Goal: Task Accomplishment & Management: Manage account settings

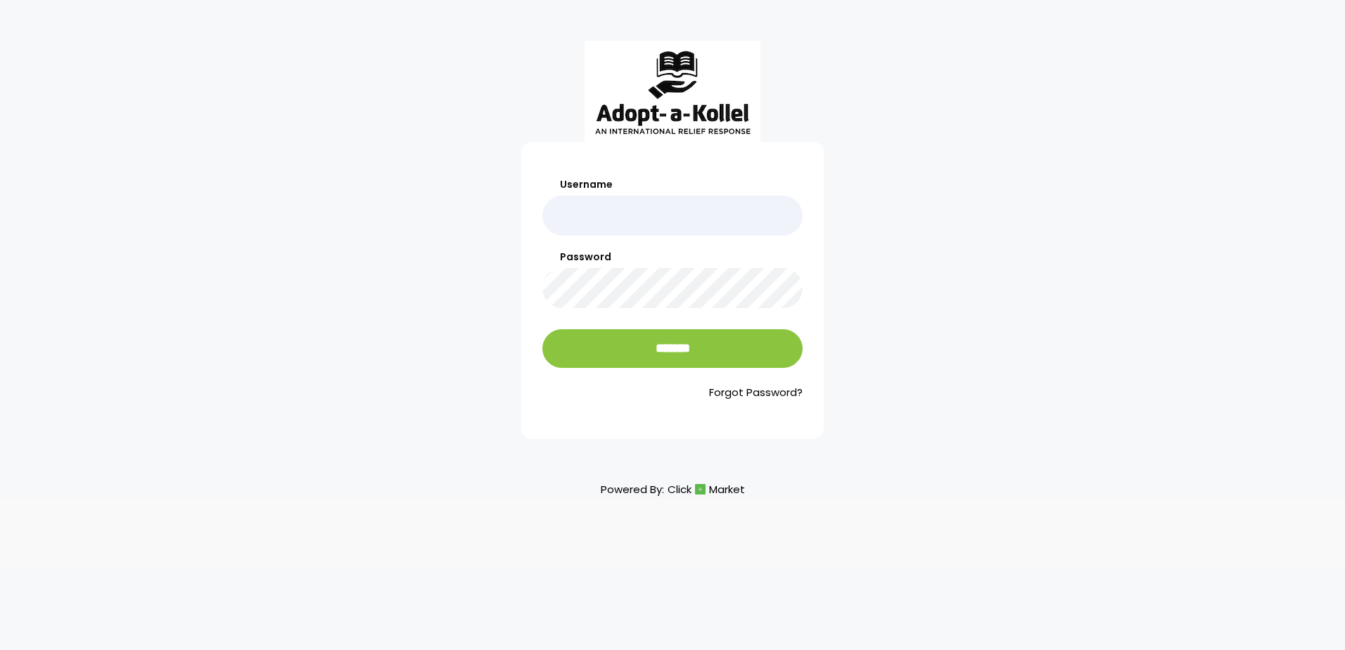
click at [576, 201] on input "Username" at bounding box center [672, 216] width 260 height 40
type input "**********"
click at [542, 329] on input "*******" at bounding box center [672, 348] width 260 height 39
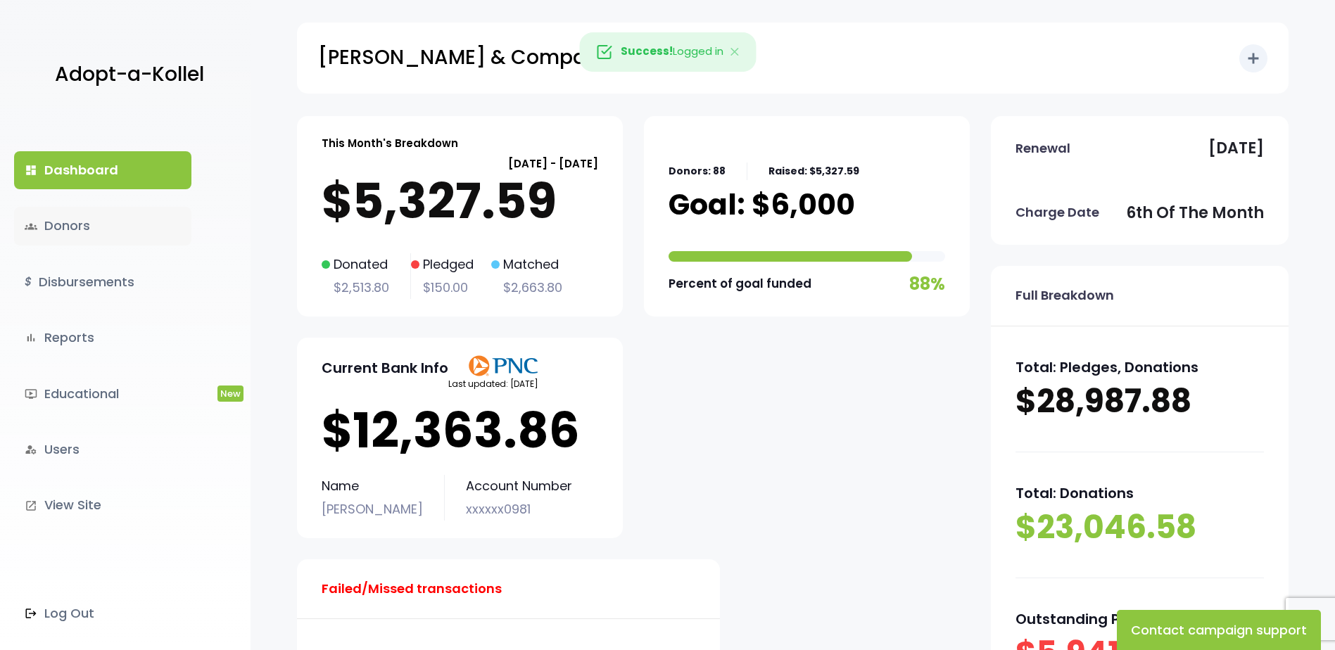
click at [118, 227] on link "groups Donors" at bounding box center [102, 226] width 177 height 38
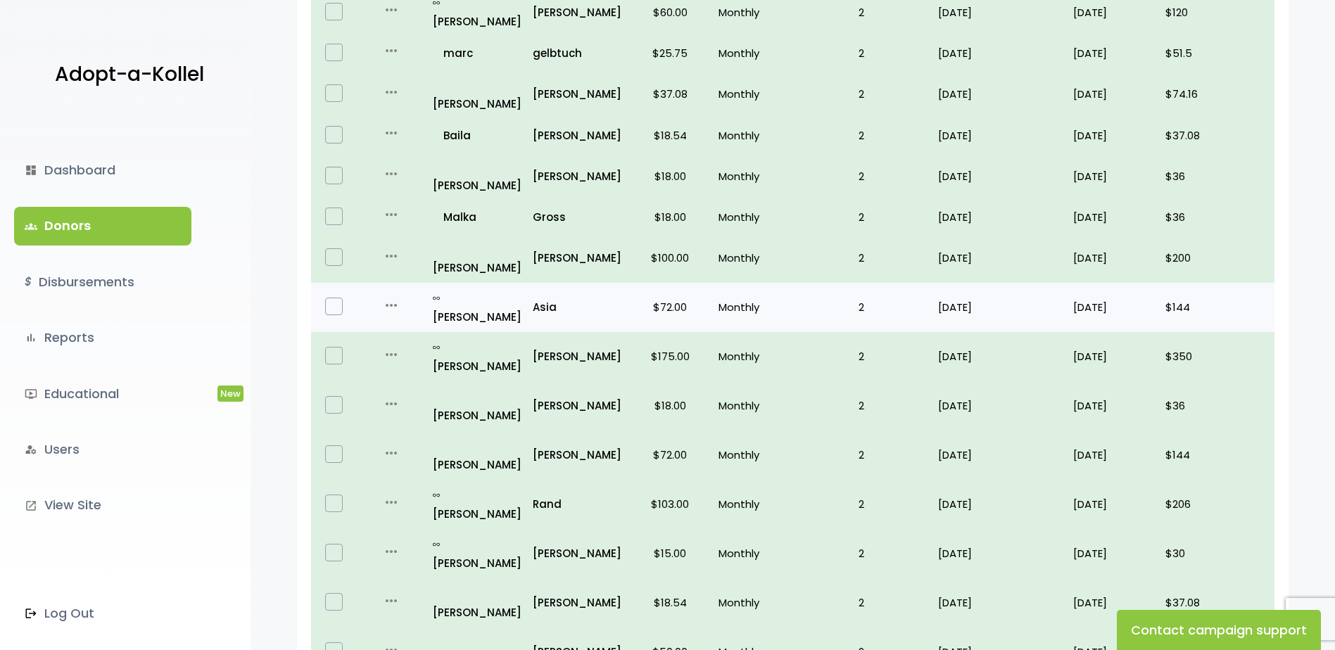
scroll to position [794, 0]
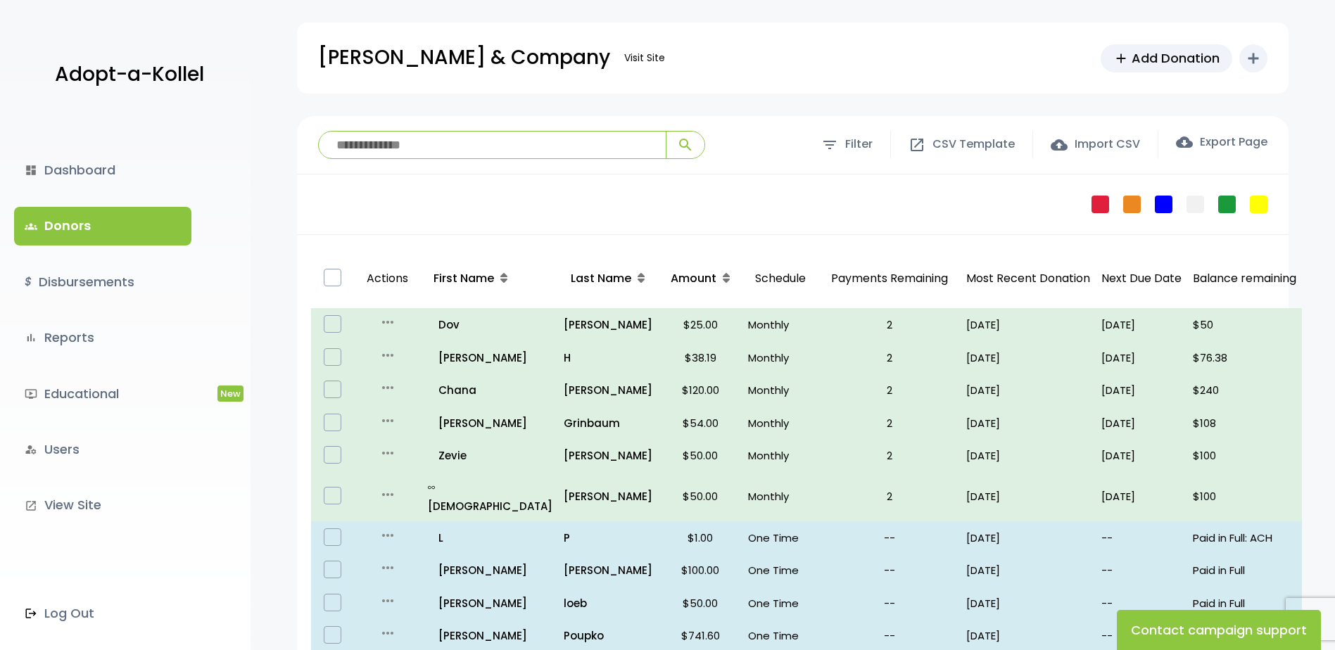
click at [400, 151] on input "search" at bounding box center [492, 145] width 347 height 27
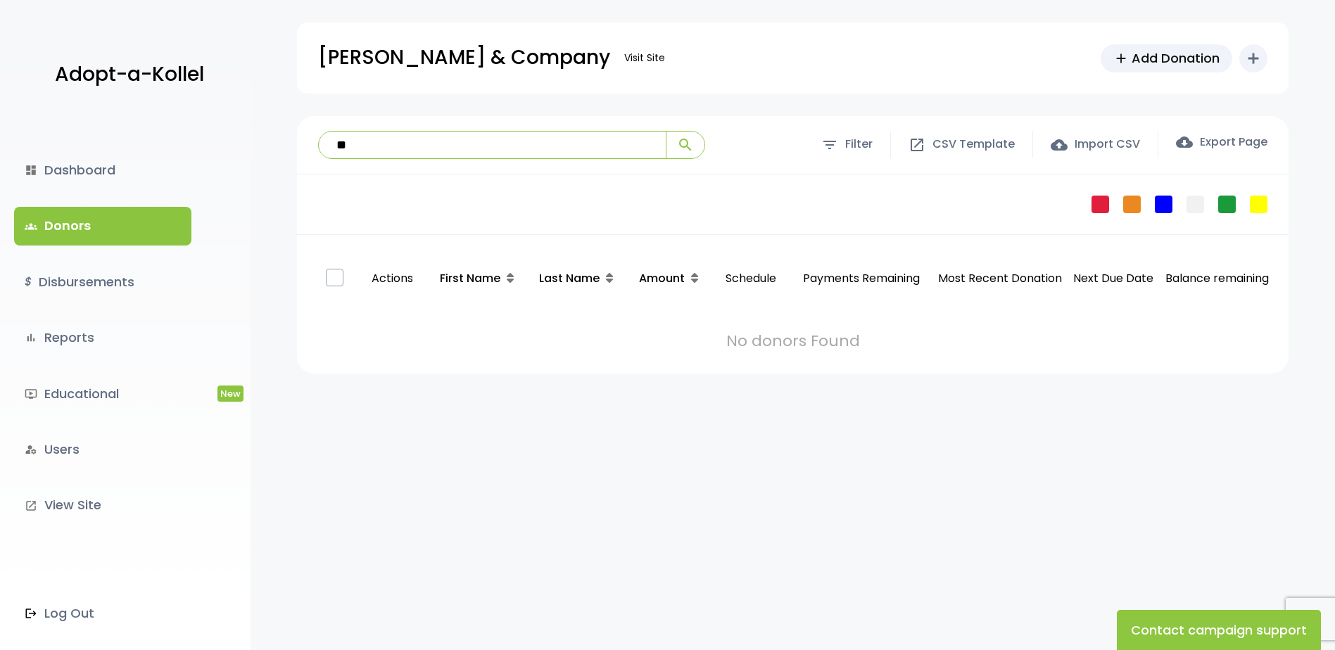
type input "*"
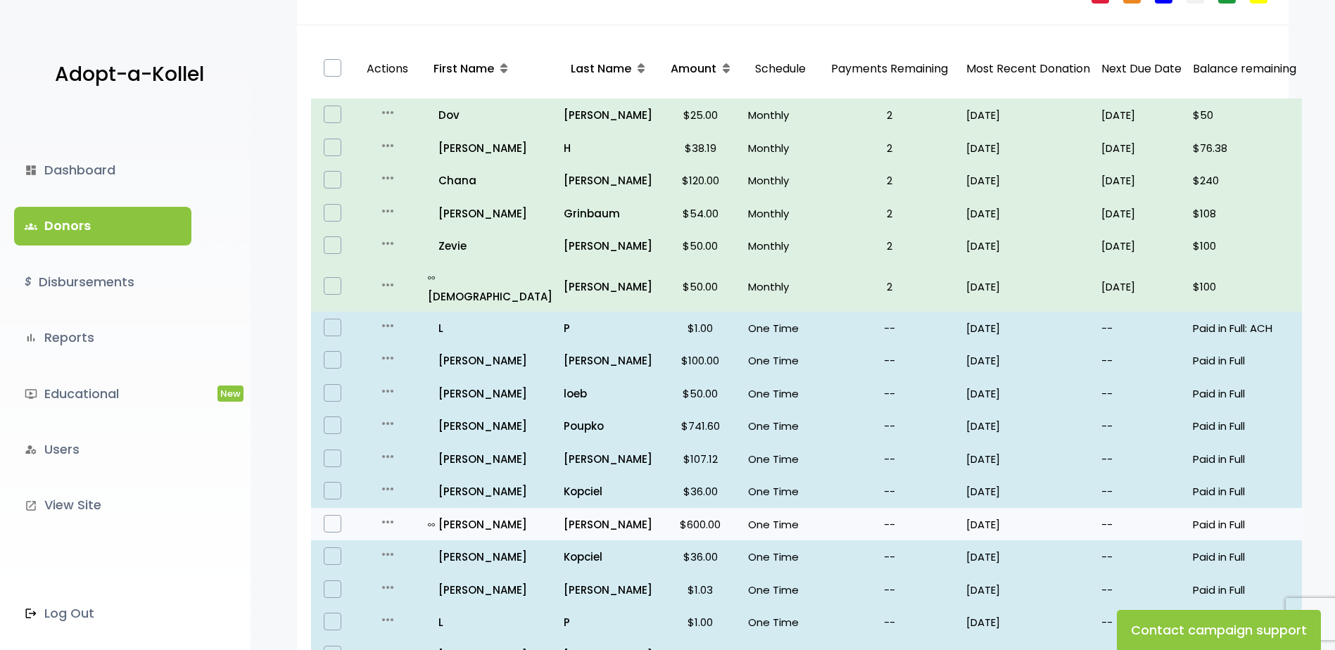
scroll to position [211, 0]
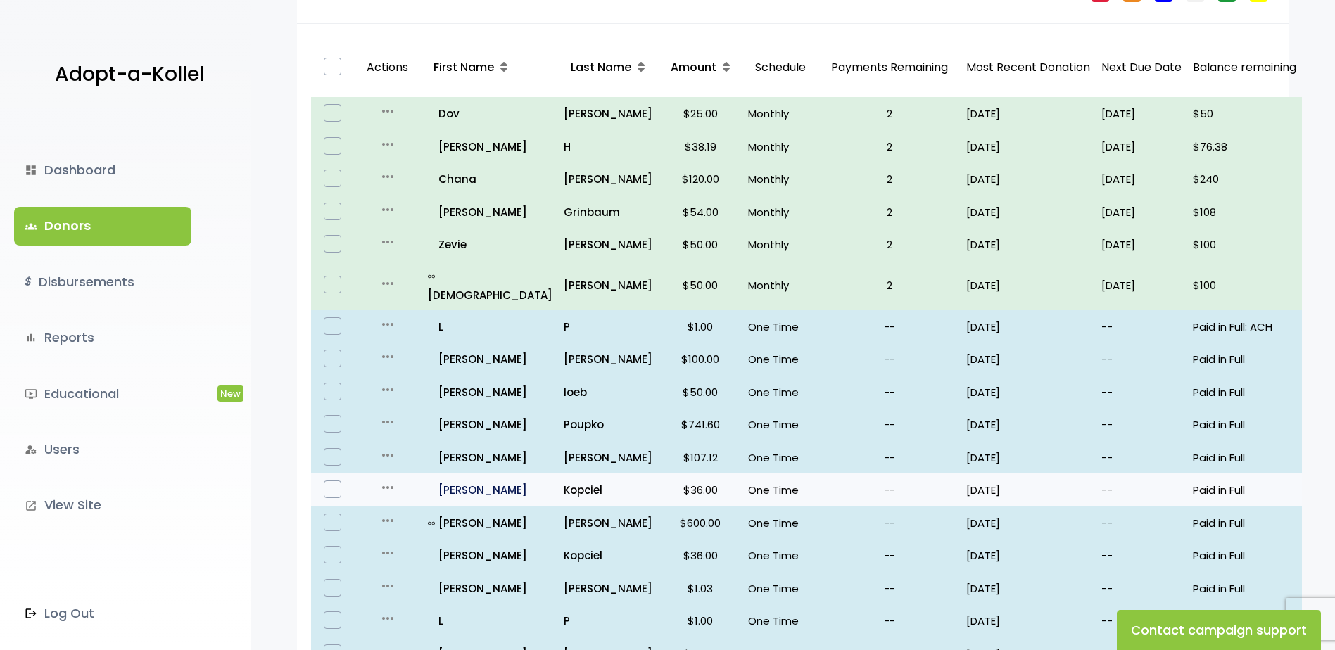
click at [462, 481] on p "all_inclusive Gitty" at bounding box center [490, 490] width 125 height 19
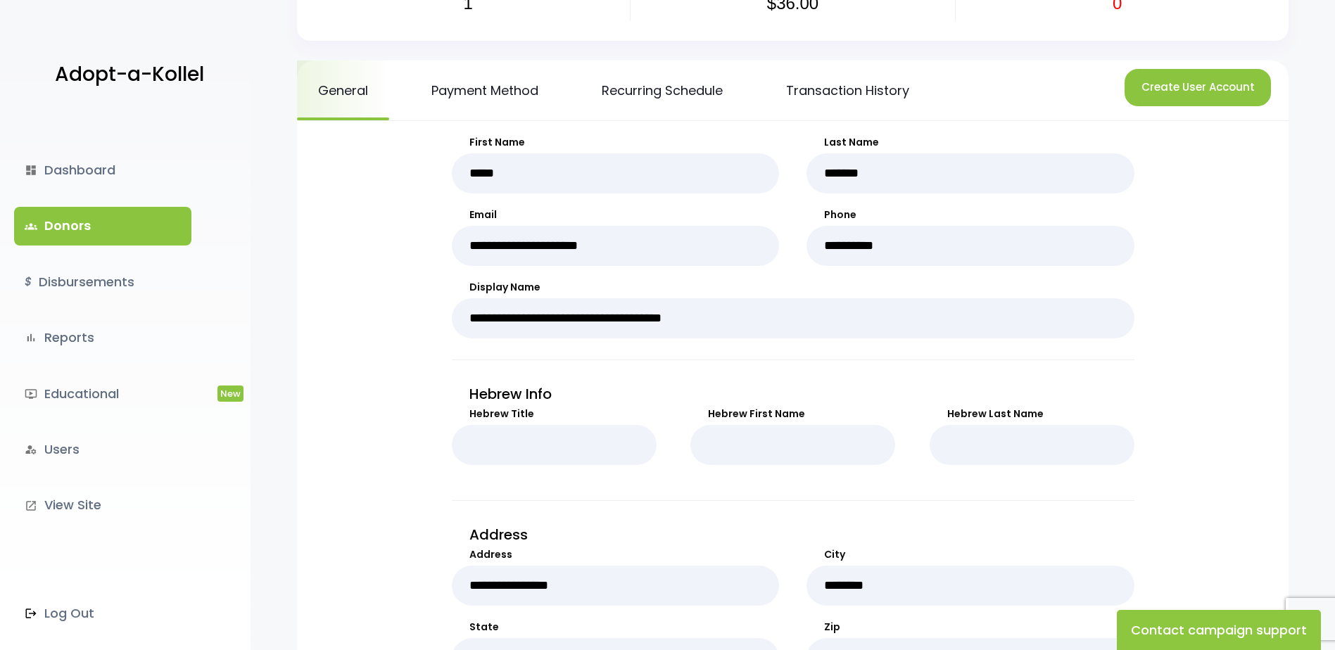
scroll to position [141, 0]
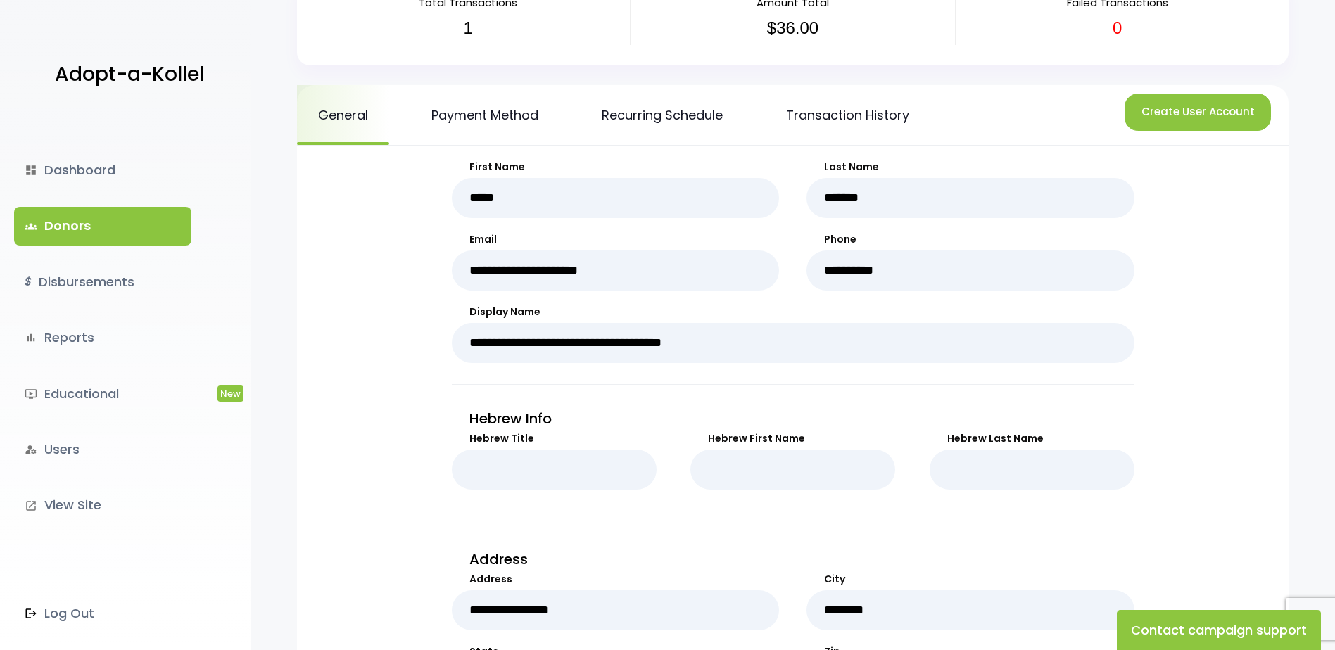
click at [61, 241] on link "groups Donors" at bounding box center [102, 226] width 177 height 38
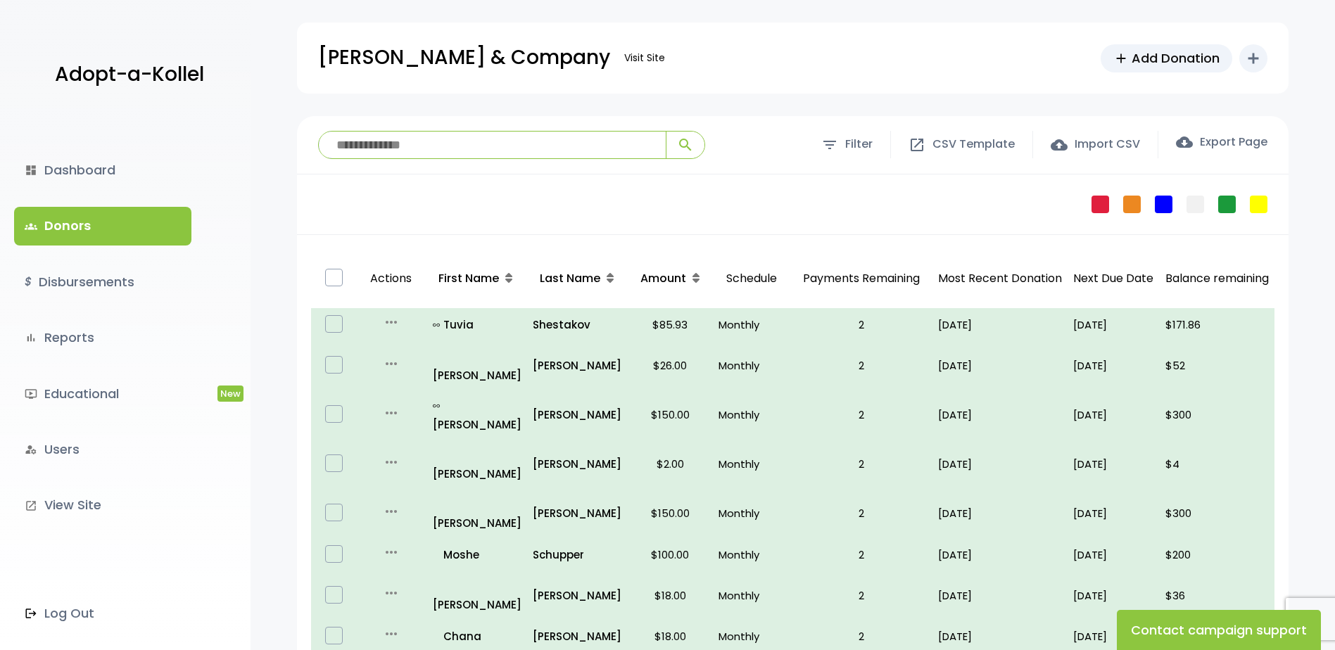
click at [450, 148] on input "search" at bounding box center [492, 145] width 347 height 27
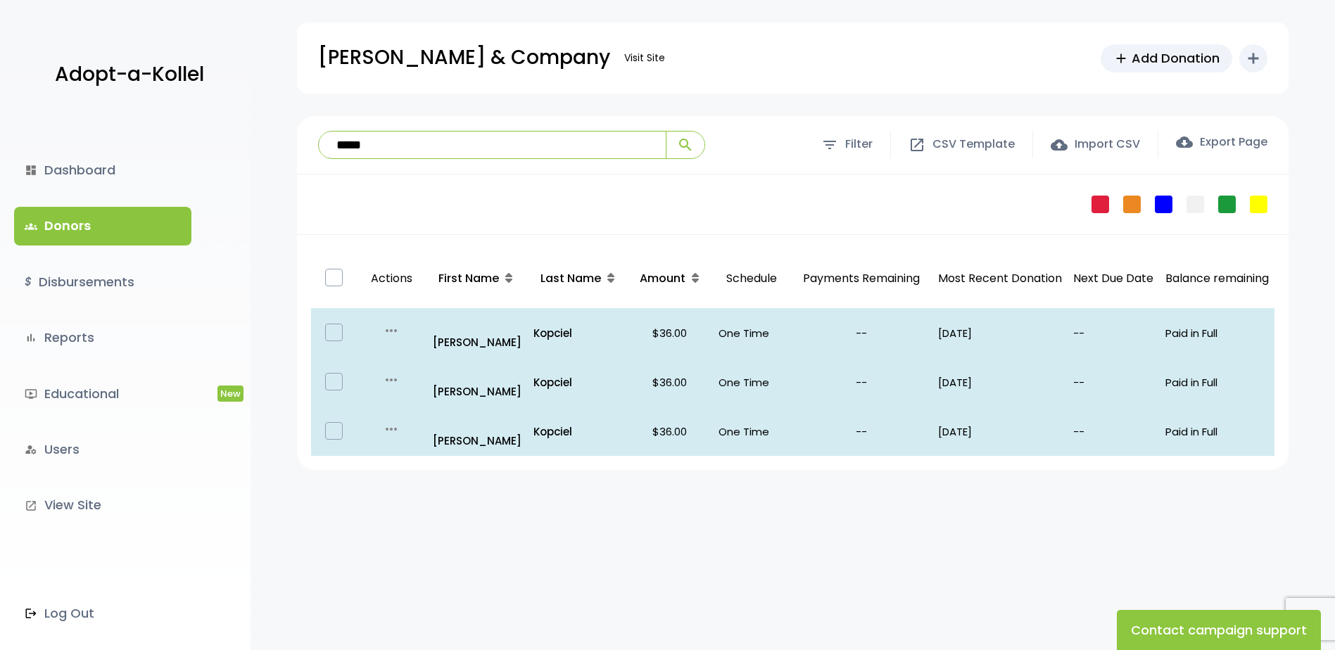
type input "*****"
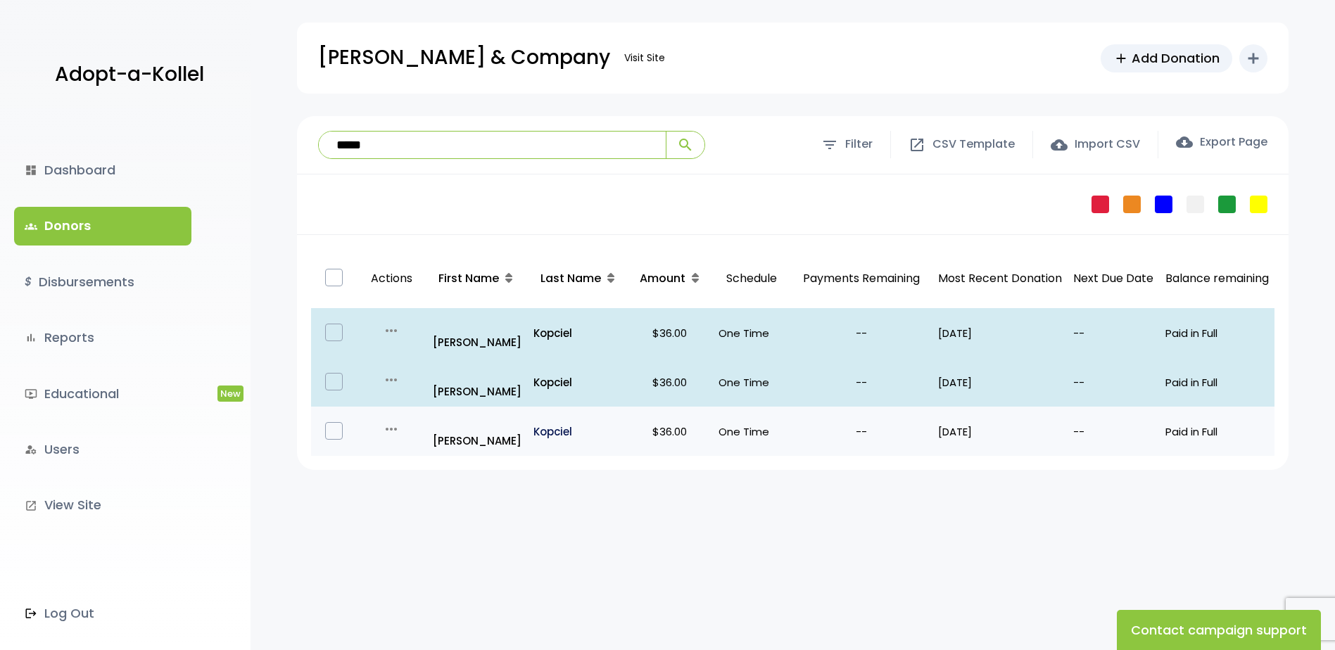
click at [533, 422] on p "Kopciel" at bounding box center [577, 431] width 89 height 19
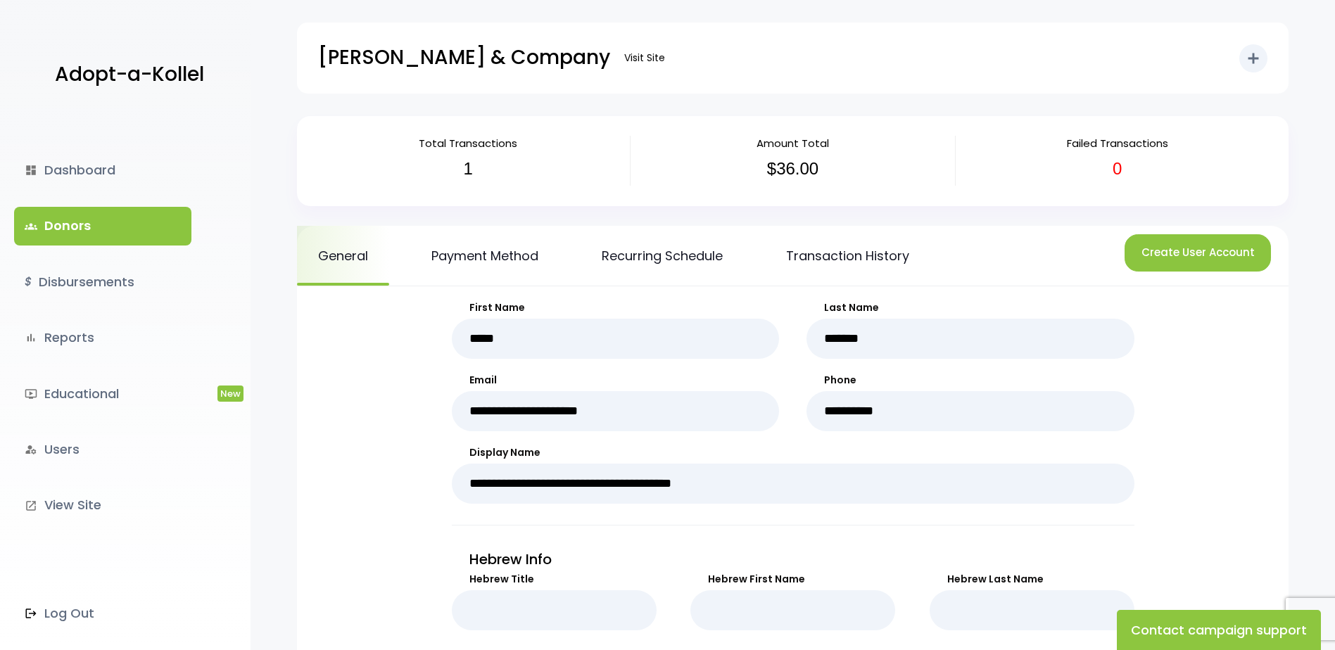
click at [126, 238] on link "groups Donors" at bounding box center [102, 226] width 177 height 38
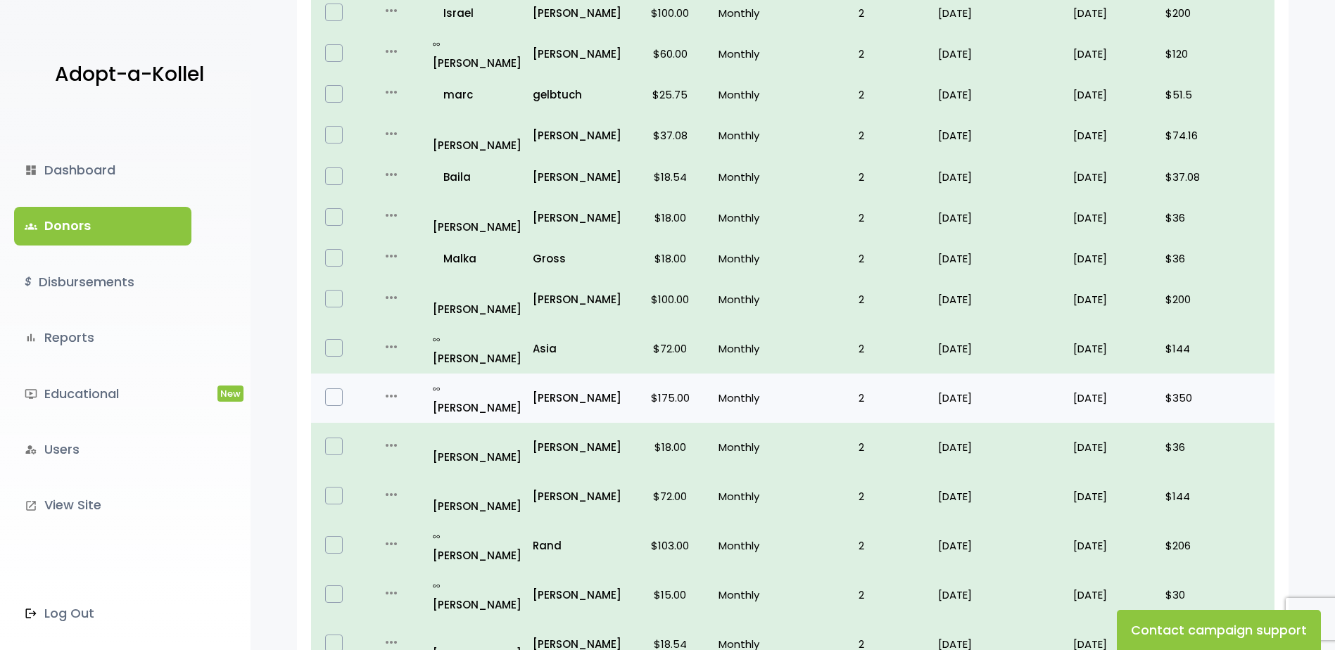
scroll to position [794, 0]
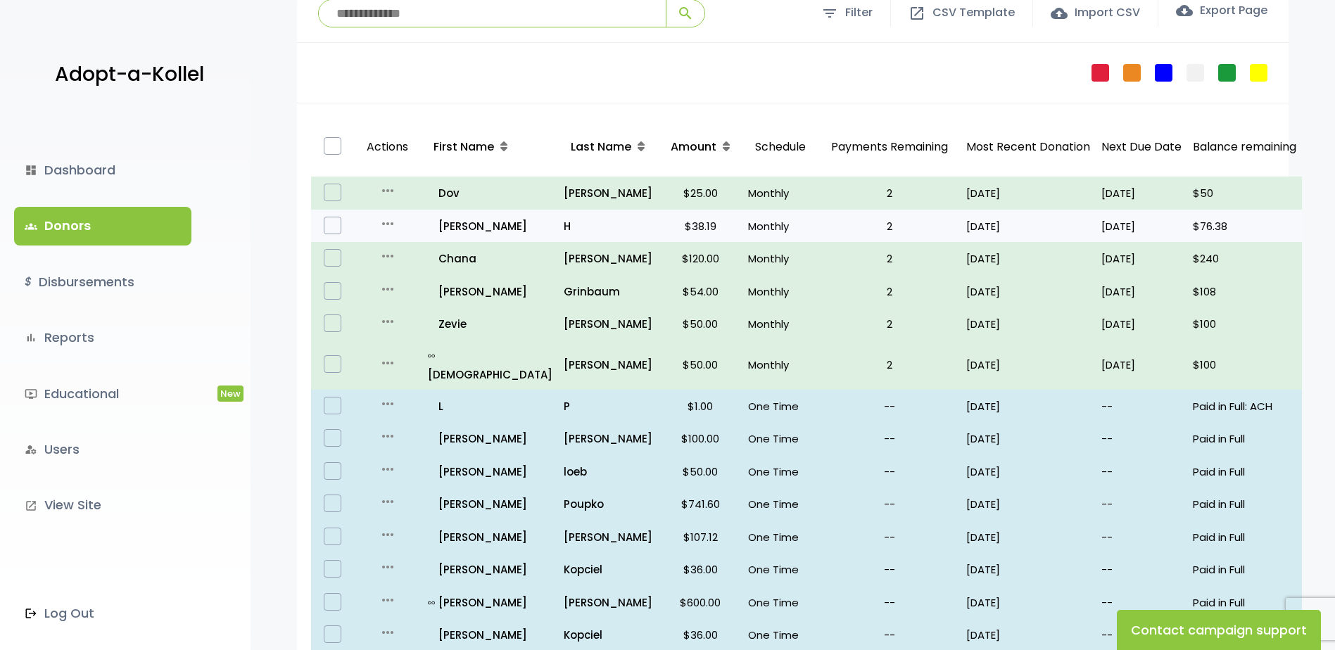
scroll to position [281, 0]
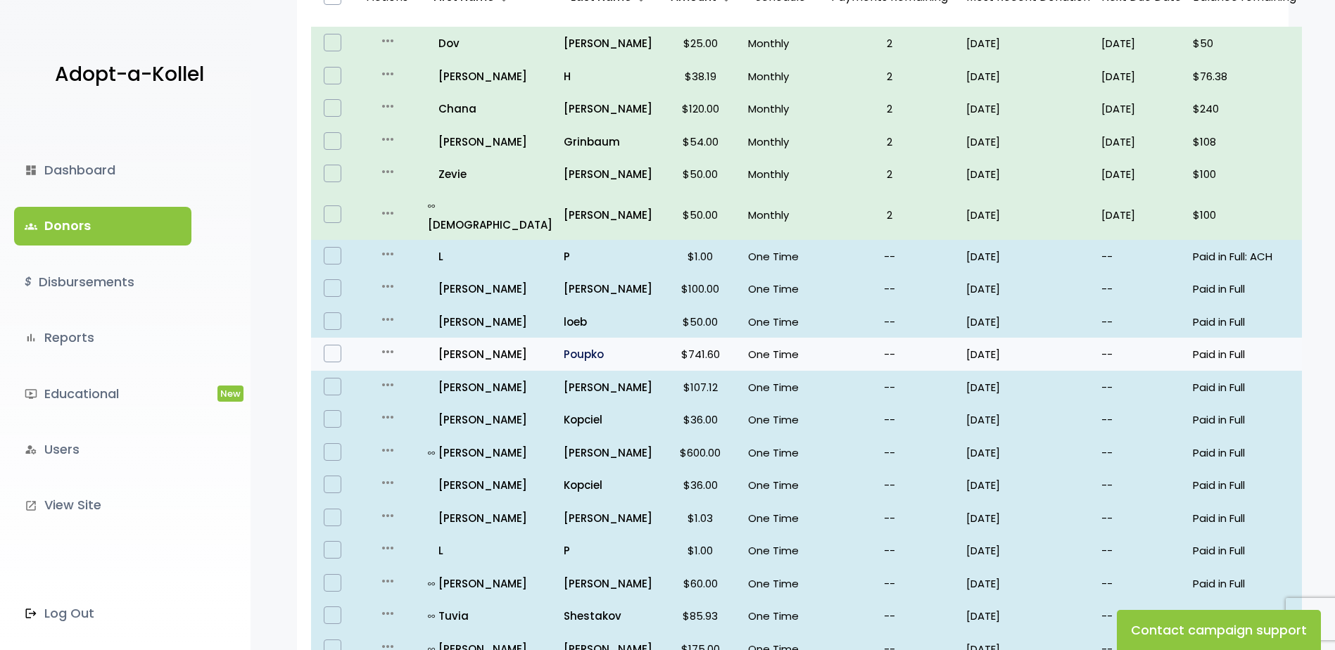
click at [564, 345] on p "Poupko" at bounding box center [608, 354] width 89 height 19
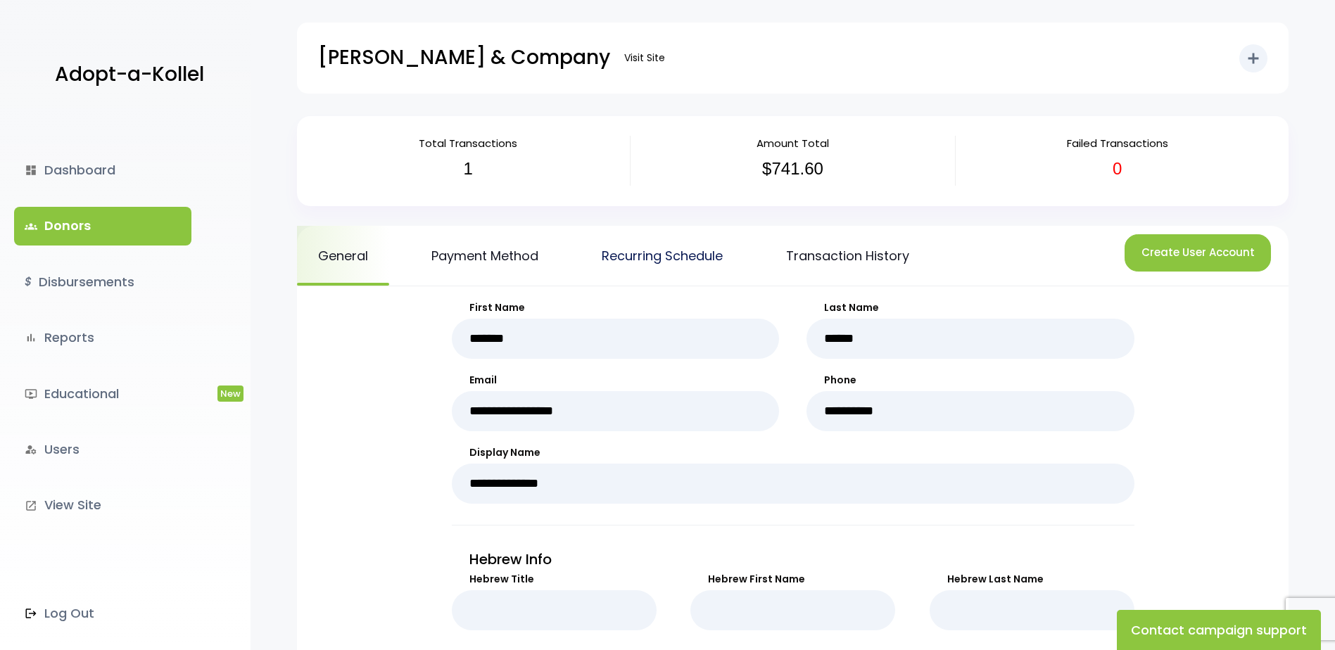
click at [659, 253] on link "Recurring Schedule" at bounding box center [661, 256] width 163 height 60
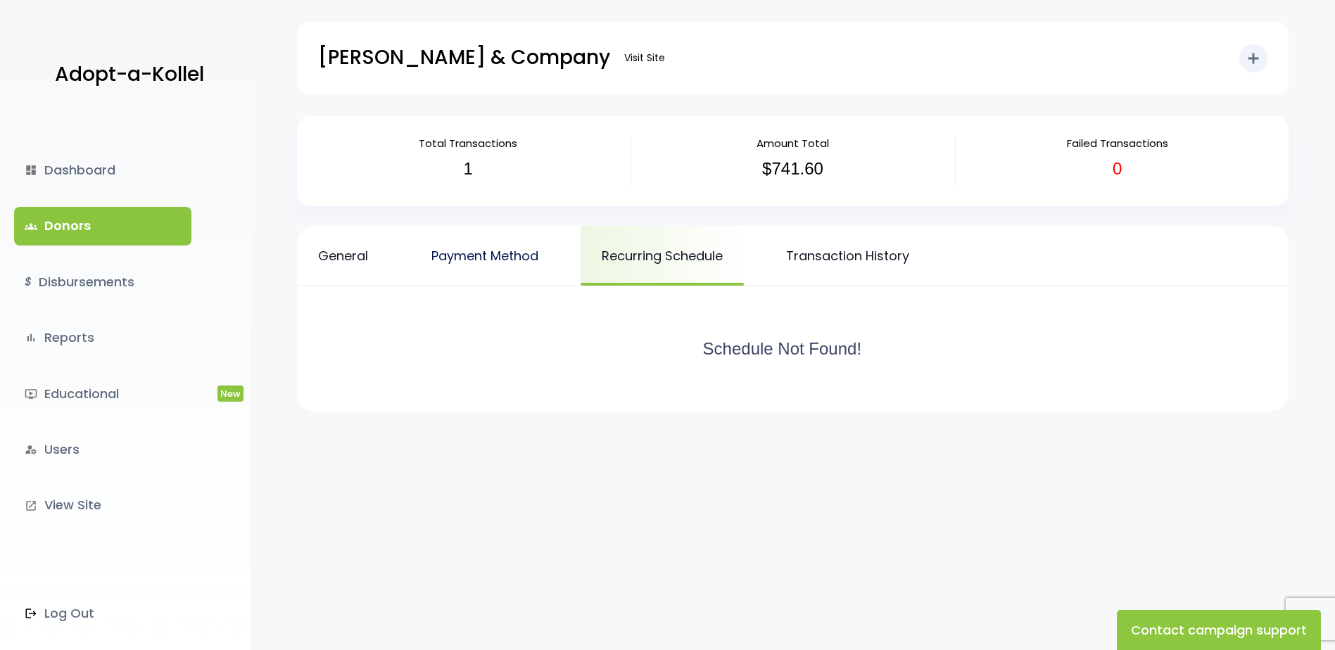
click at [535, 262] on link "Payment Method" at bounding box center [484, 256] width 149 height 60
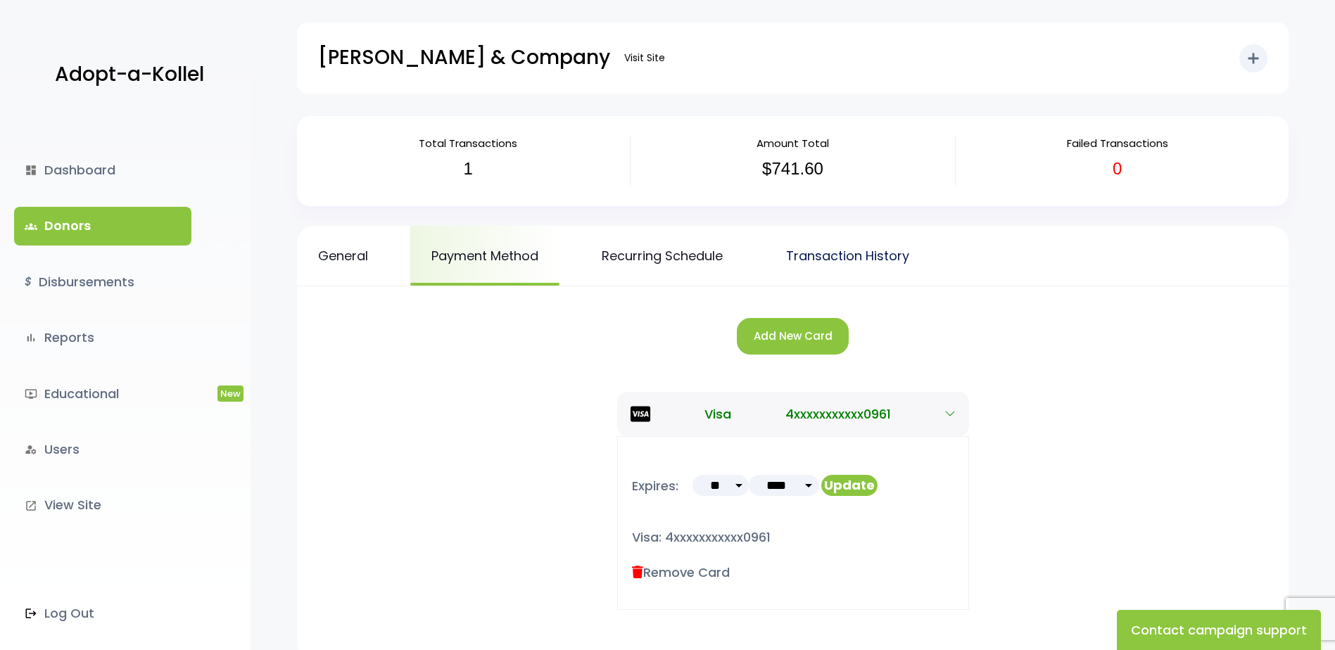
click at [844, 255] on link "Transaction History" at bounding box center [847, 256] width 165 height 60
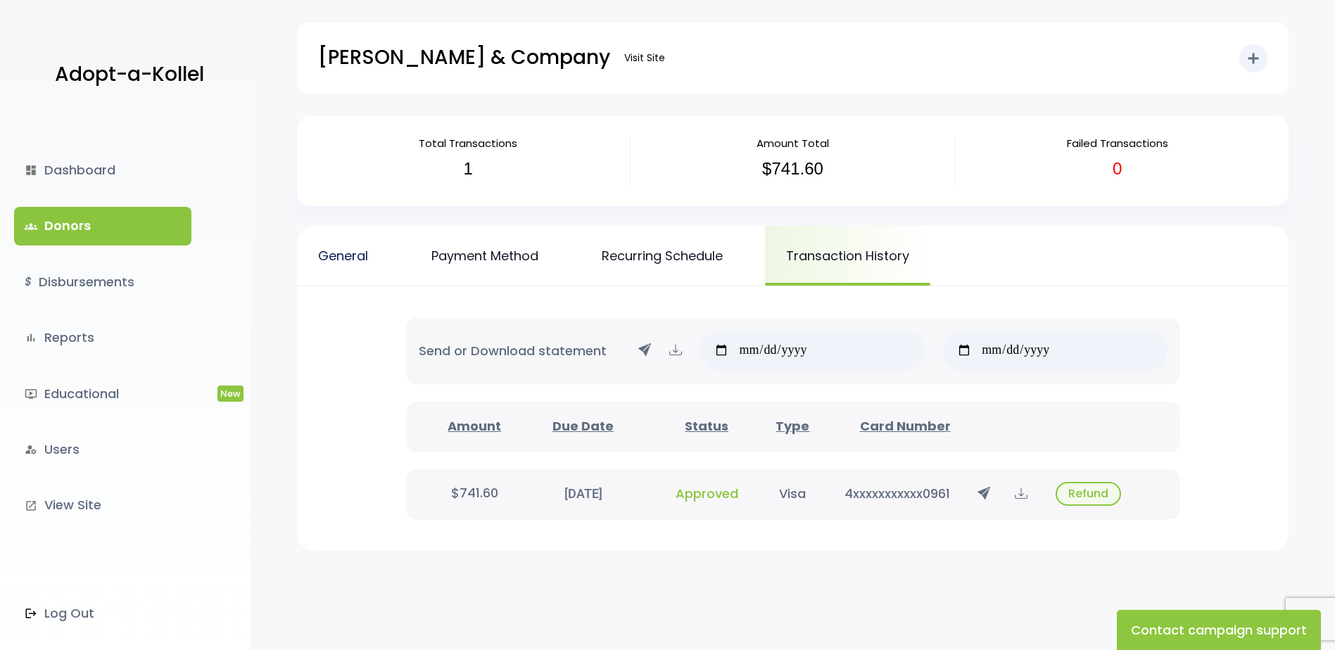
click at [368, 259] on link "General" at bounding box center [343, 256] width 92 height 60
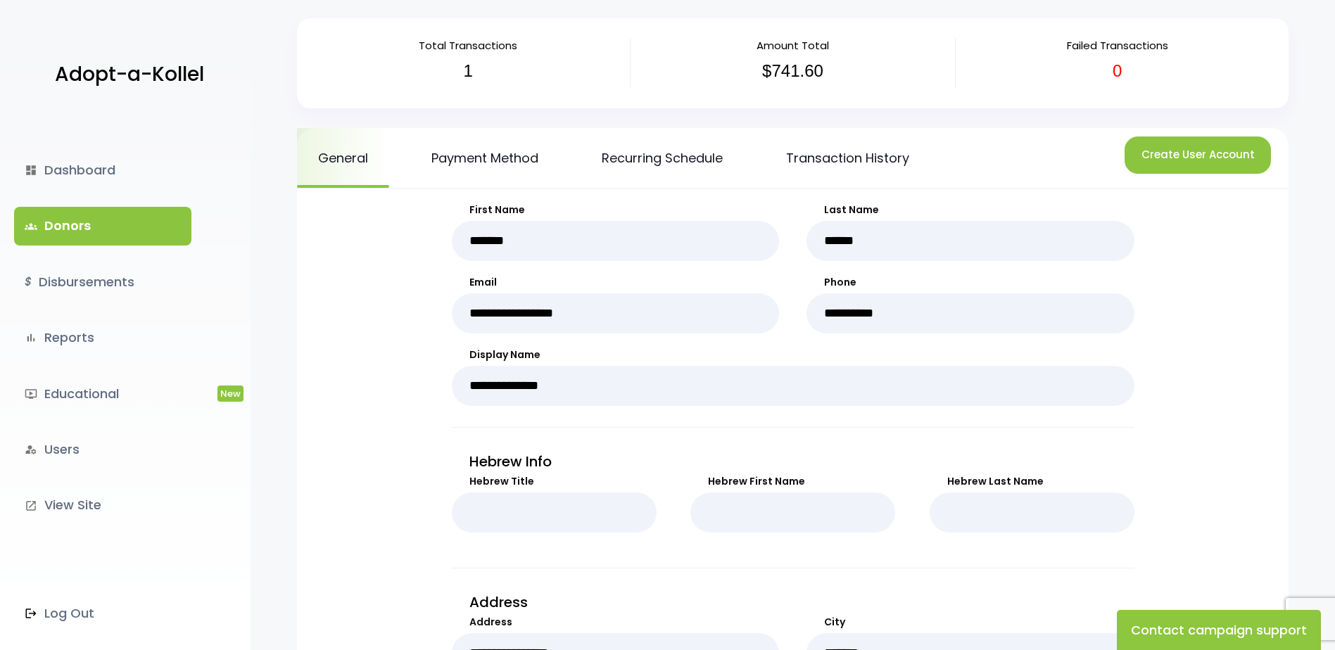
scroll to position [73, 0]
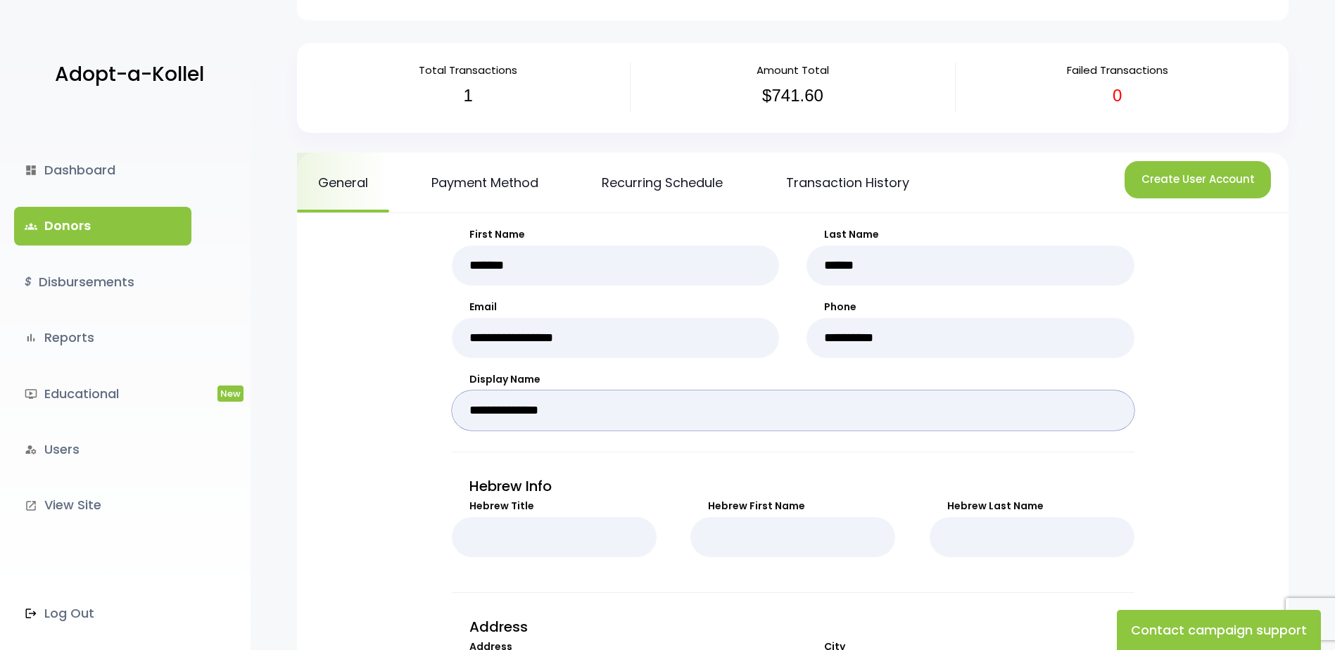
drag, startPoint x: 555, startPoint y: 410, endPoint x: 466, endPoint y: 414, distance: 88.7
click at [466, 414] on input "**********" at bounding box center [793, 410] width 682 height 40
click at [89, 231] on link "groups Donors" at bounding box center [102, 226] width 177 height 38
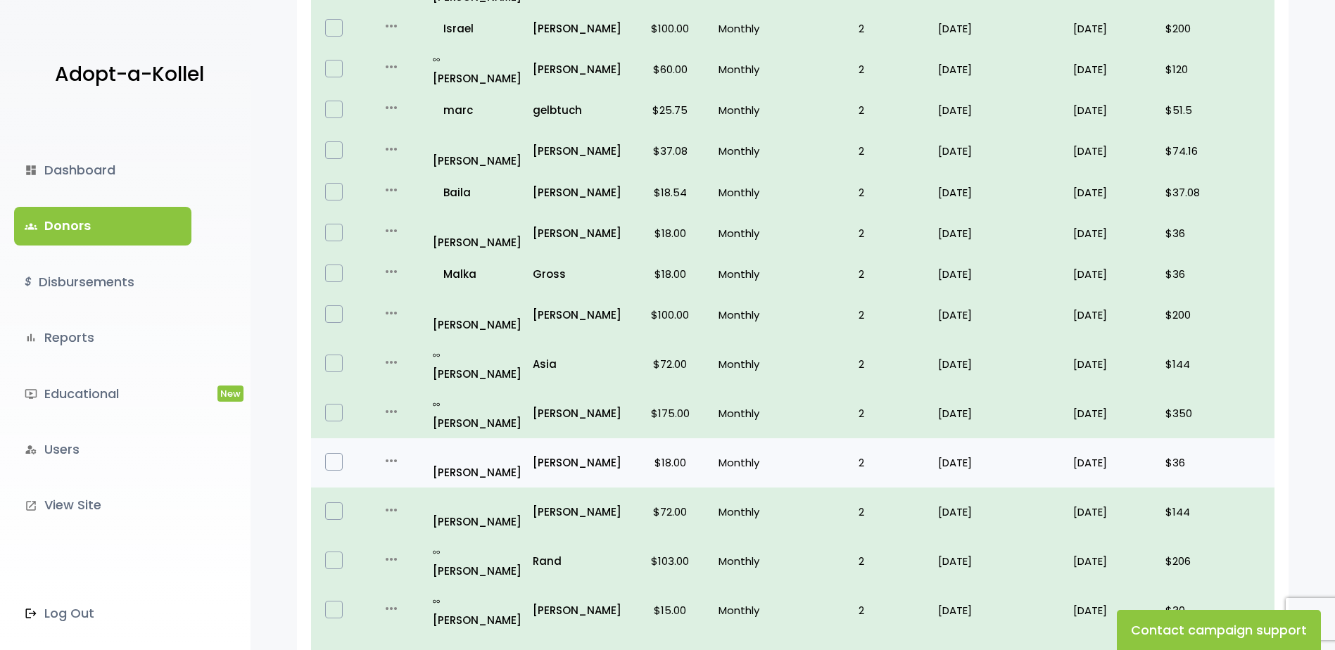
scroll to position [794, 0]
